Goal: Information Seeking & Learning: Learn about a topic

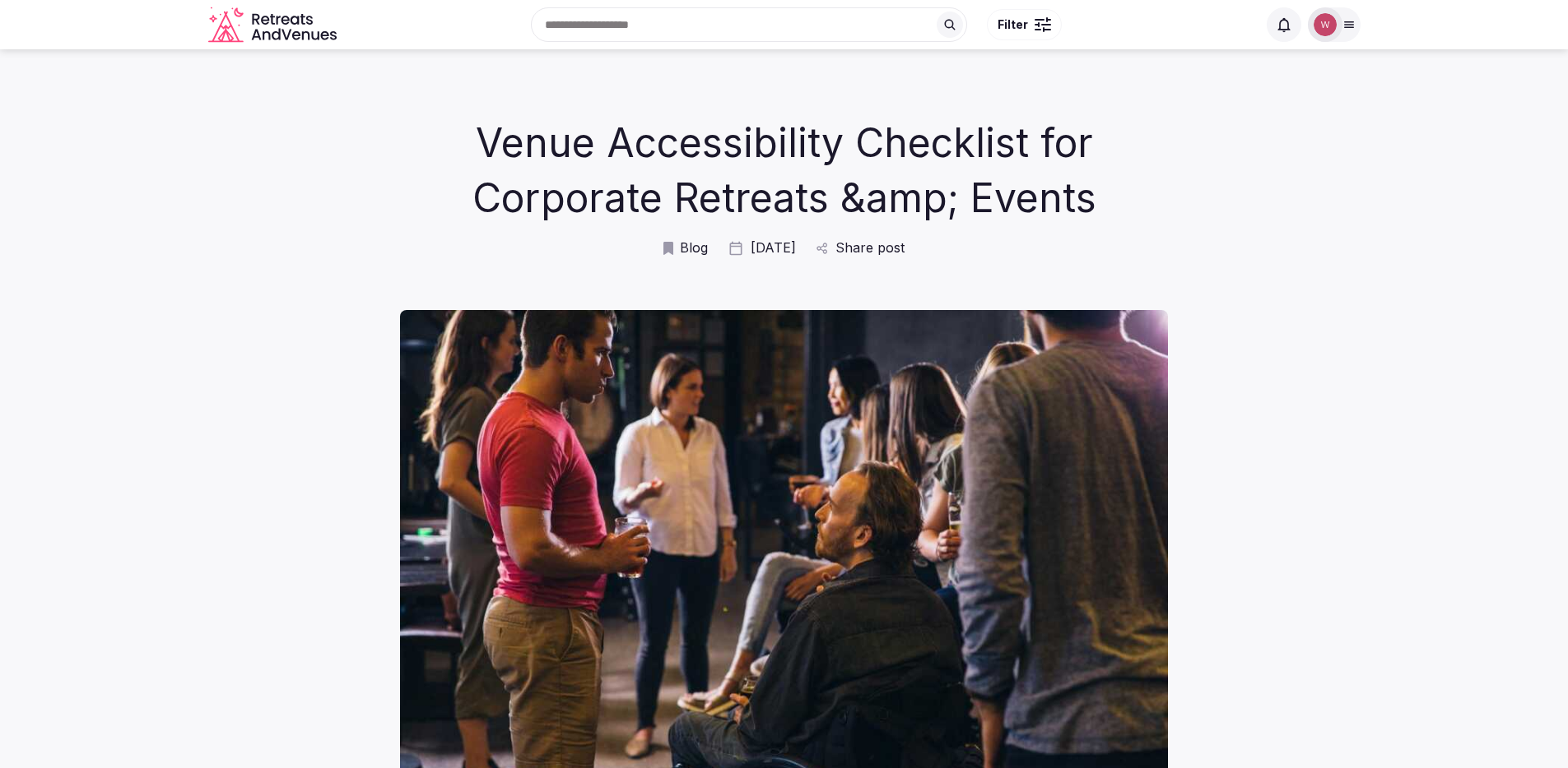
click at [244, 24] on icon "Retreats and Venues company logo" at bounding box center [274, 25] width 132 height 37
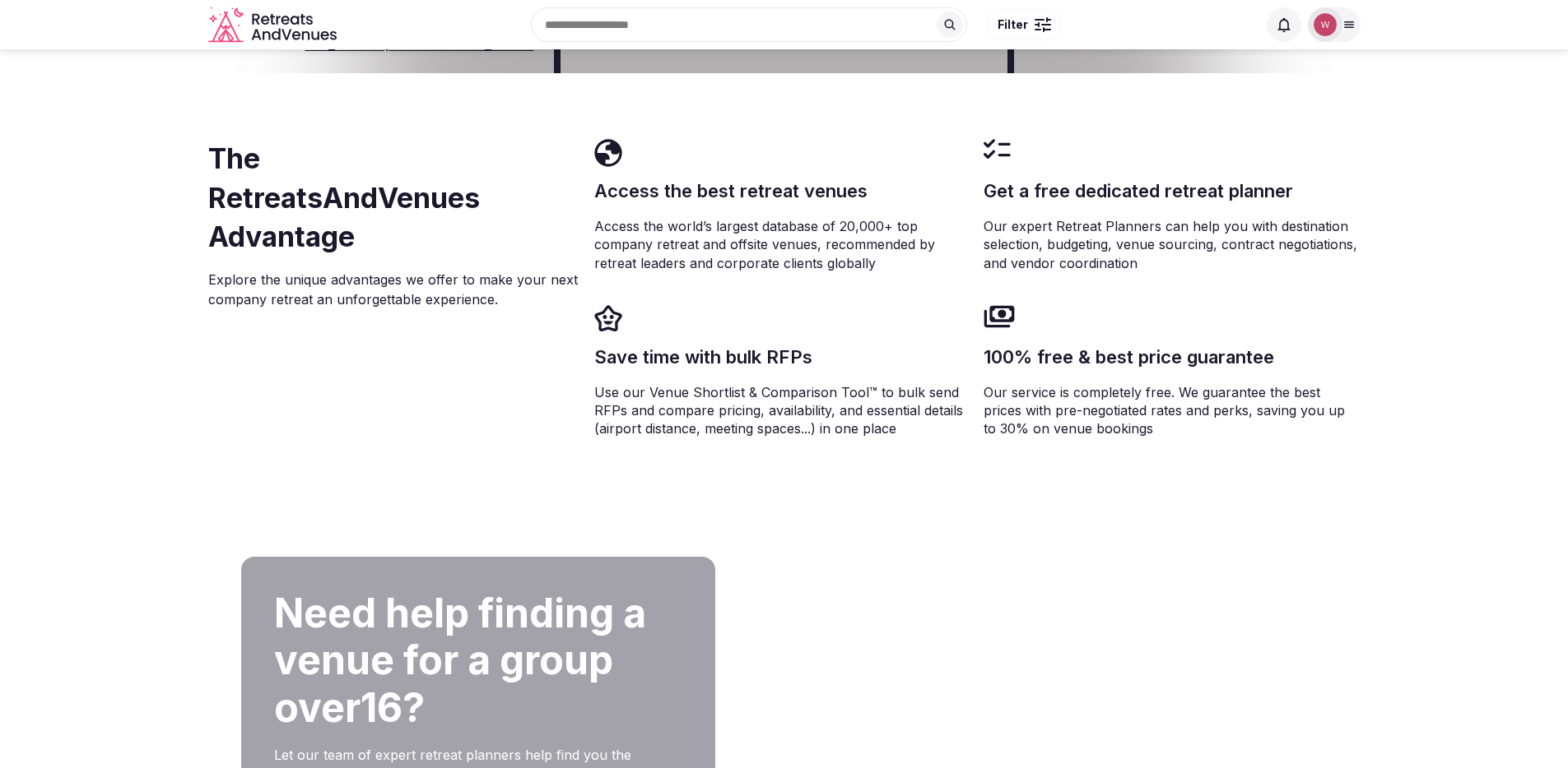
scroll to position [2537, 0]
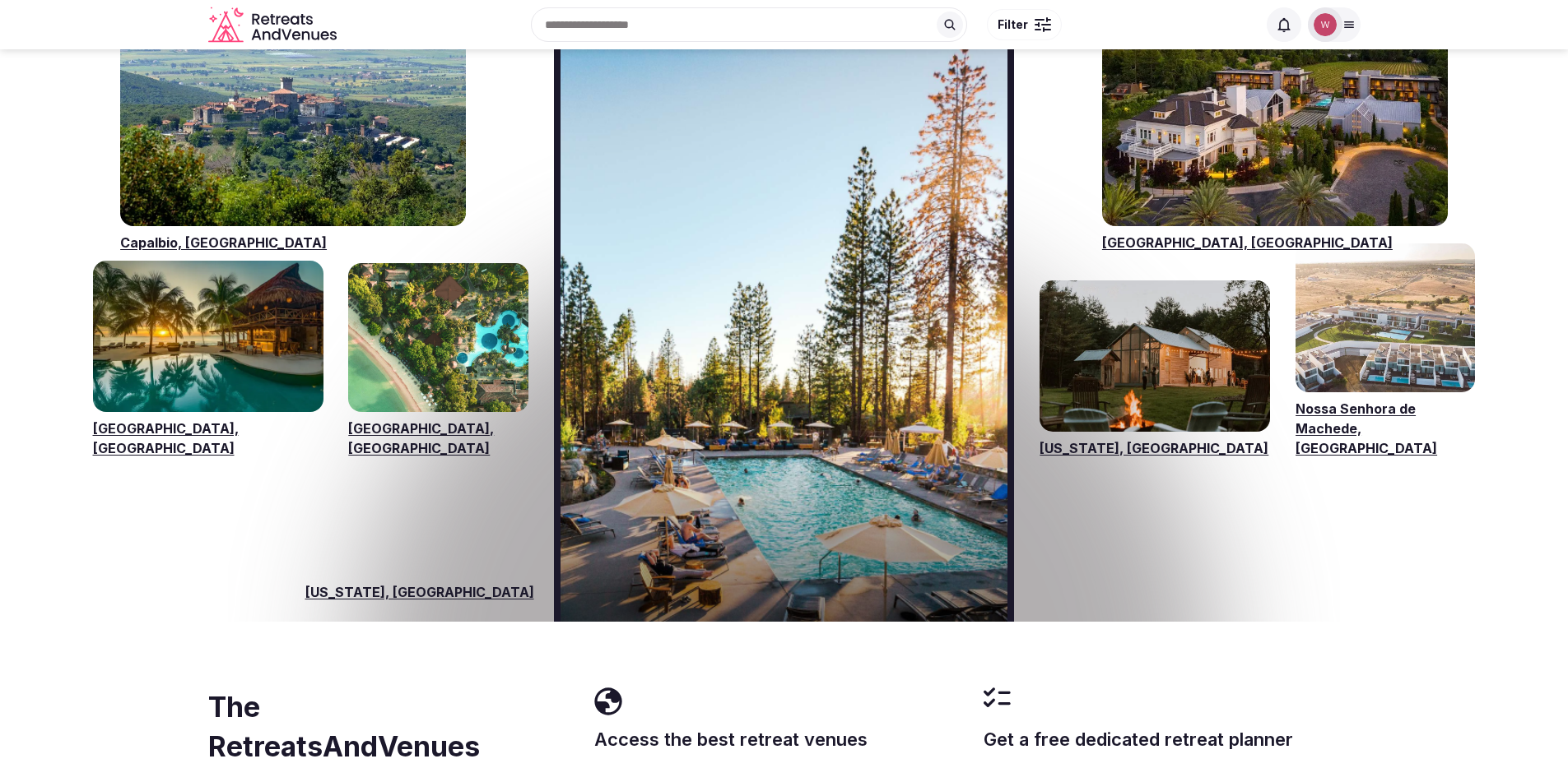
click at [1343, 21] on icon at bounding box center [1349, 25] width 13 height 13
